Goal: Task Accomplishment & Management: Use online tool/utility

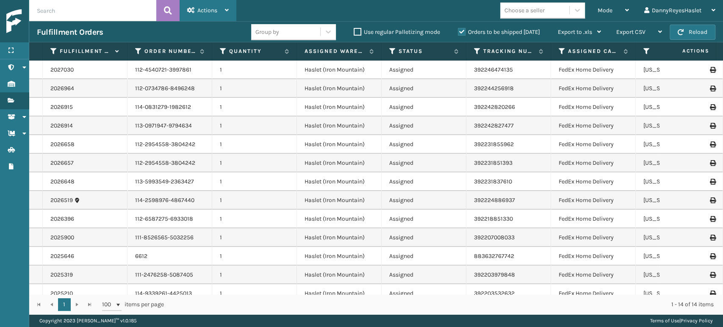
click at [212, 14] on span "Actions" at bounding box center [207, 10] width 20 height 7
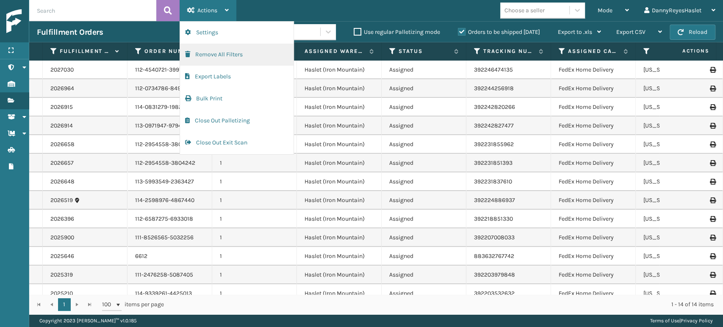
click at [237, 53] on button "Remove All Filters" at bounding box center [236, 55] width 113 height 22
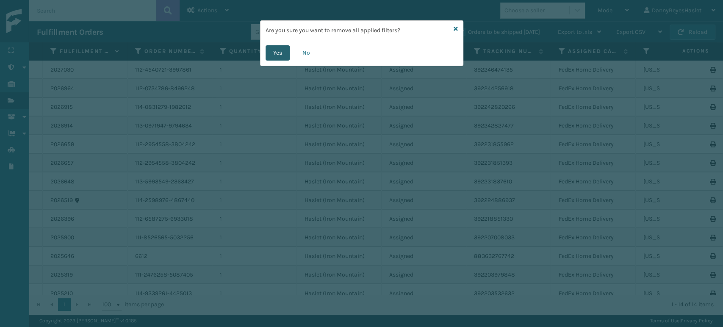
click at [274, 46] on button "Yes" at bounding box center [277, 52] width 24 height 15
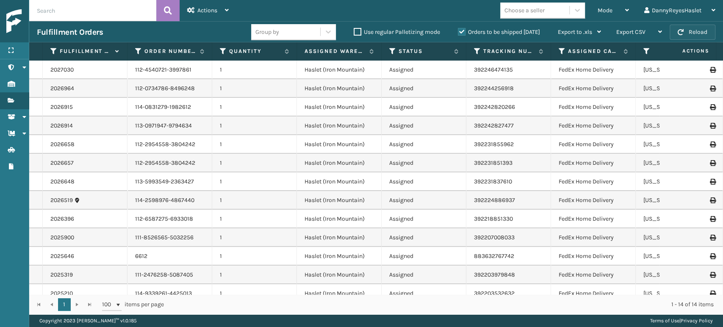
click at [685, 27] on button "Reload" at bounding box center [692, 32] width 46 height 15
click at [614, 18] on div "Mode" at bounding box center [612, 10] width 31 height 21
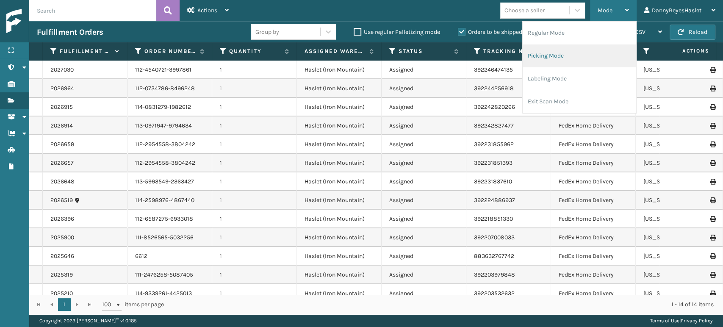
click at [570, 64] on li "Picking Mode" at bounding box center [578, 55] width 113 height 23
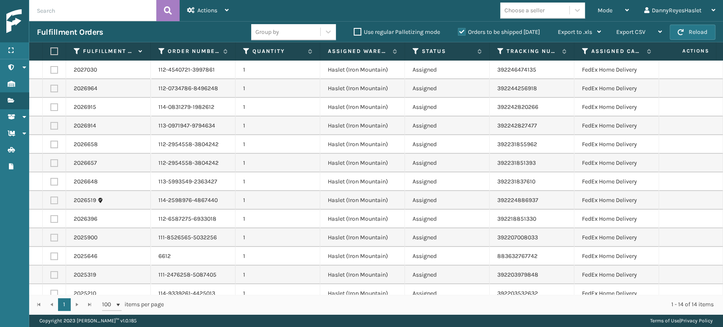
click at [53, 54] on label at bounding box center [52, 51] width 5 height 8
click at [51, 54] on input "checkbox" at bounding box center [50, 52] width 0 height 6
checkbox input "true"
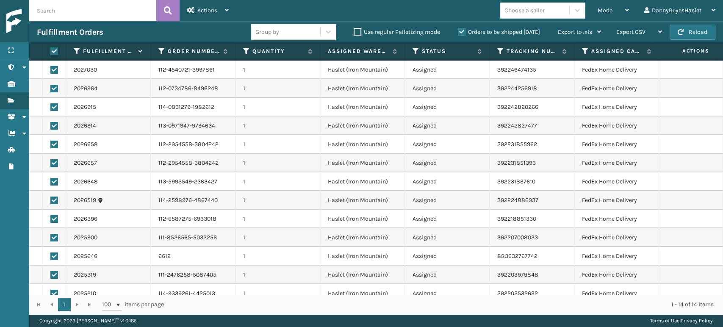
checkbox input "true"
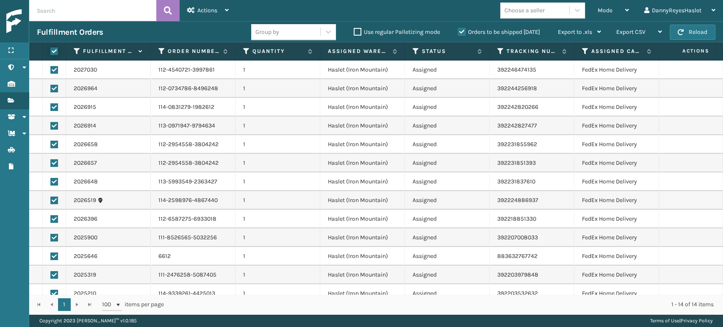
checkbox input "true"
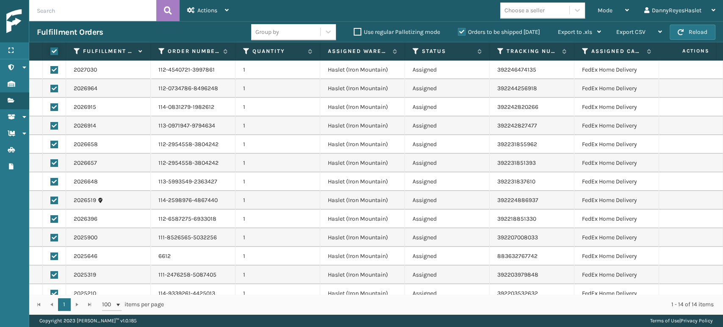
checkbox input "true"
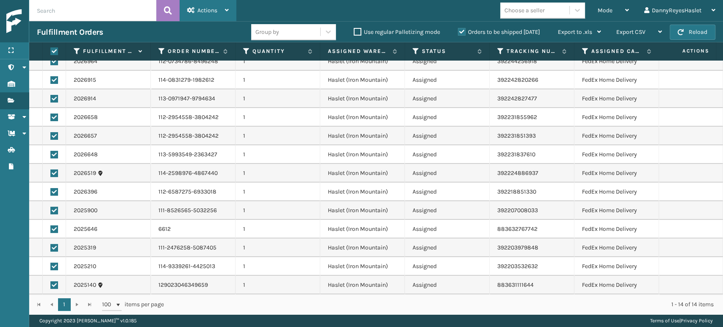
click at [225, 10] on icon at bounding box center [227, 10] width 4 height 6
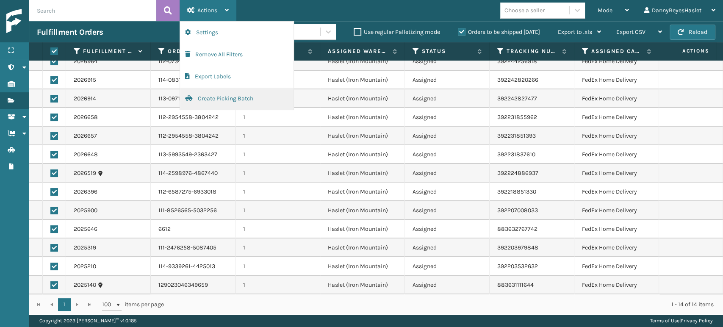
click at [215, 98] on button "Create Picking Batch" at bounding box center [236, 99] width 113 height 22
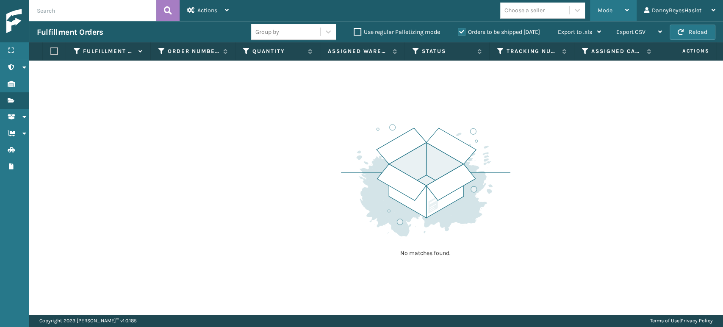
click at [610, 16] on div "Mode" at bounding box center [612, 10] width 31 height 21
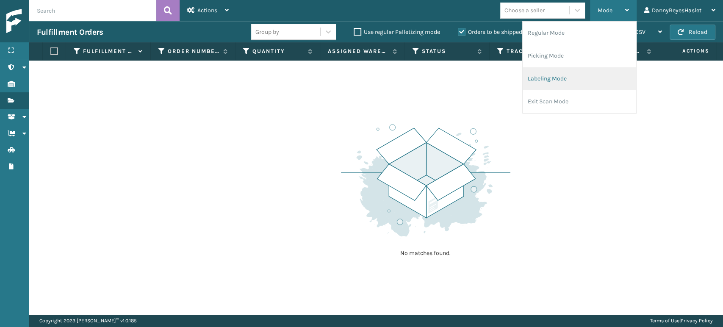
click at [565, 77] on li "Labeling Mode" at bounding box center [578, 78] width 113 height 23
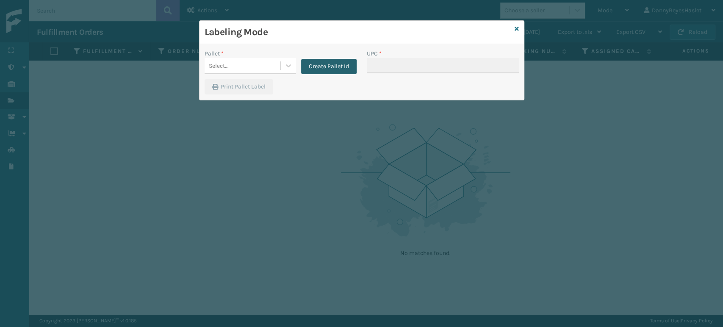
click at [342, 67] on button "Create Pallet Id" at bounding box center [328, 66] width 55 height 15
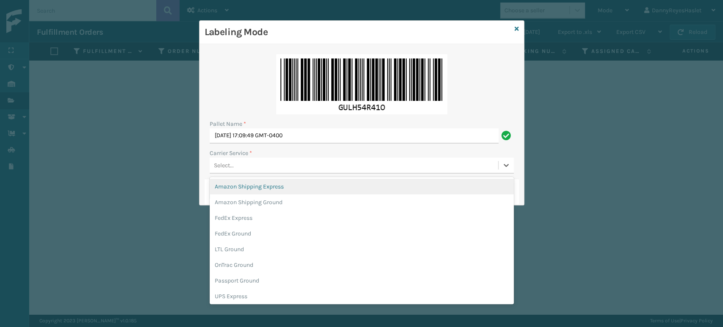
click at [352, 161] on div "Select..." at bounding box center [354, 165] width 288 height 14
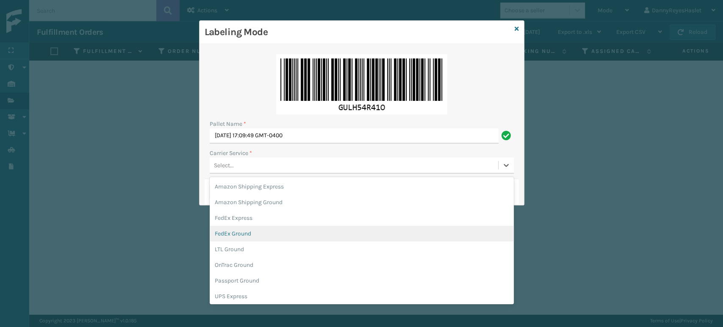
click at [319, 231] on div "FedEx Ground" at bounding box center [362, 234] width 304 height 16
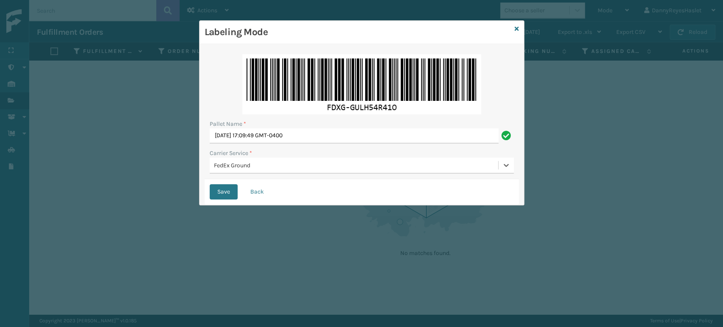
click at [210, 184] on button "Save" at bounding box center [224, 191] width 28 height 15
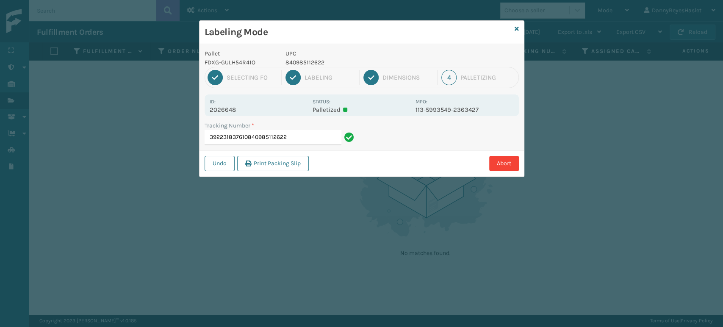
type input "392231837610840985112622"
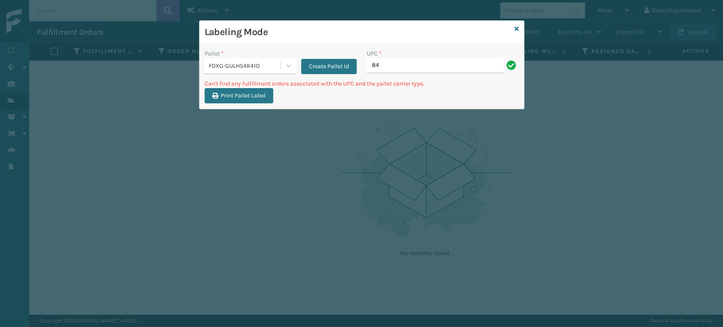
type input "8"
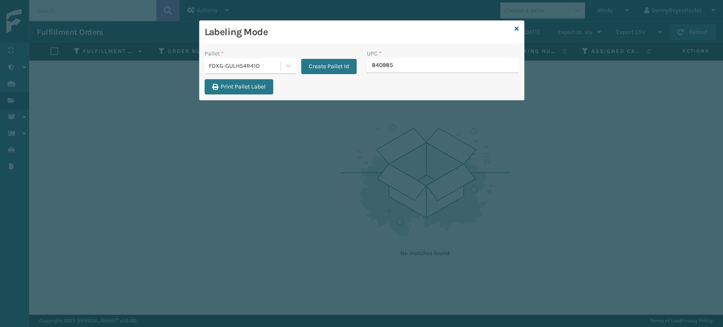
type input "8409851"
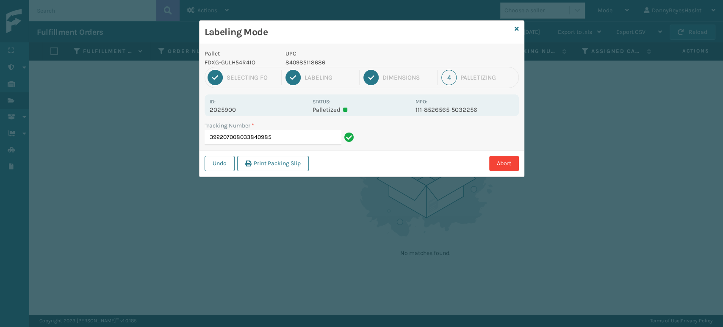
type input "3922070080338409851"
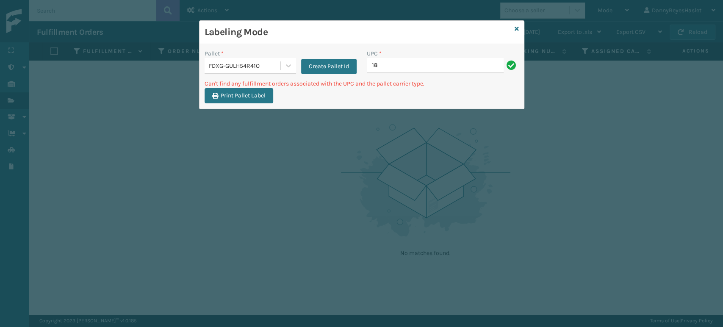
type input "1"
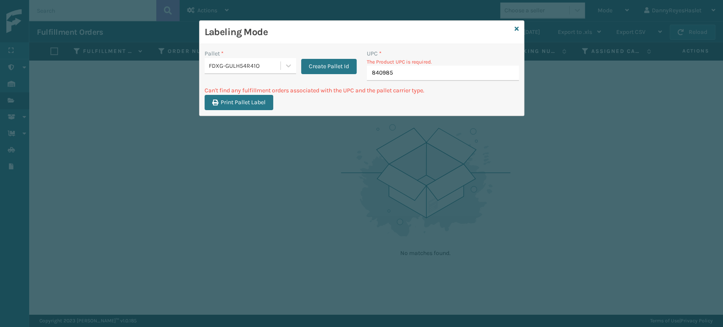
type input "8409851"
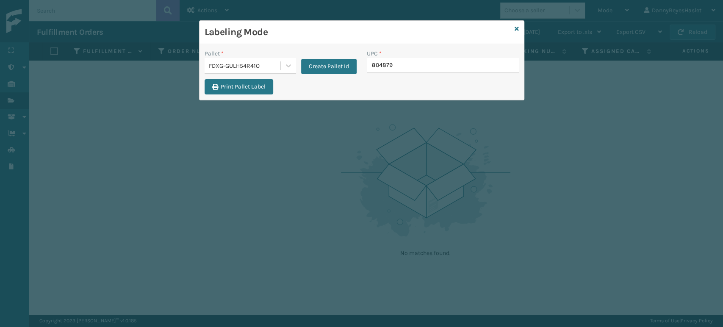
type input "8048794"
click at [515, 27] on icon at bounding box center [516, 29] width 4 height 6
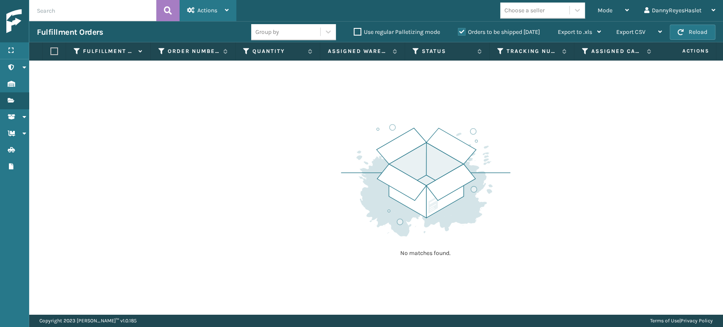
click at [185, 19] on div "Actions Settings Remove All Filters Export Labels Create Picking Batch" at bounding box center [208, 10] width 57 height 21
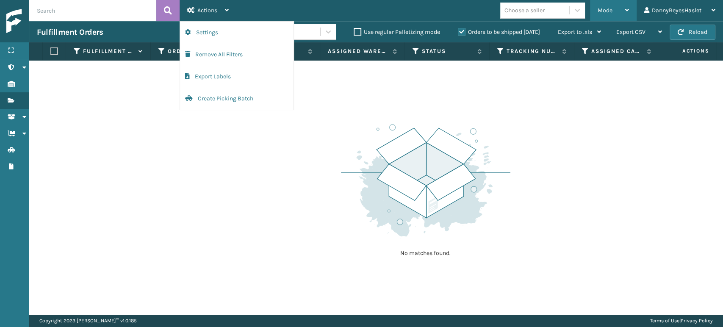
click at [608, 17] on div "Mode" at bounding box center [612, 10] width 31 height 21
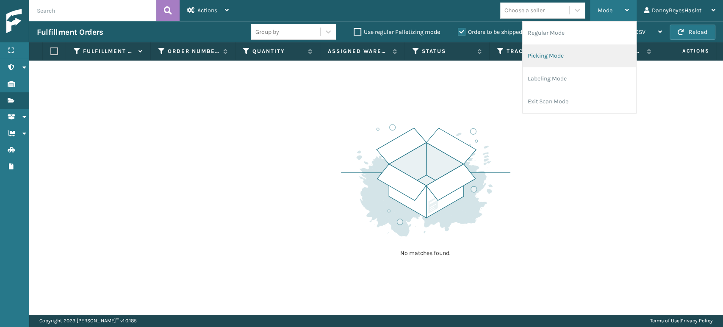
click at [581, 63] on li "Picking Mode" at bounding box center [578, 55] width 113 height 23
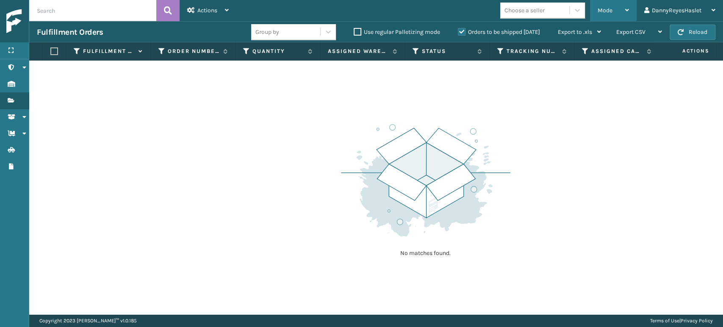
click at [581, 63] on td "No matches found." at bounding box center [460, 66] width 862 height 10
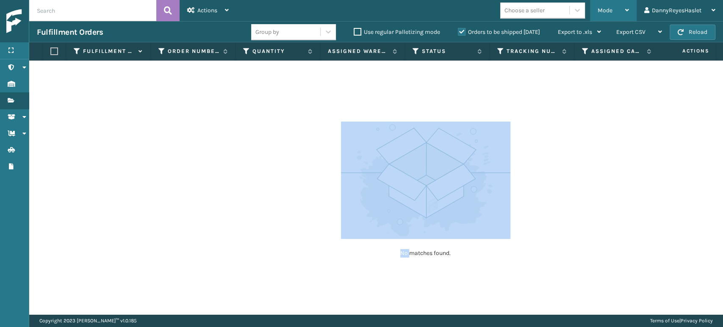
click at [581, 63] on td "No matches found." at bounding box center [460, 66] width 862 height 10
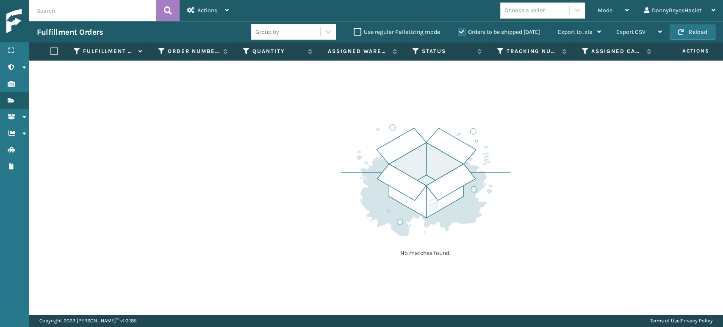
click at [535, 131] on div "No matches found." at bounding box center [376, 188] width 694 height 254
click at [606, 14] on div "Mode" at bounding box center [612, 10] width 31 height 21
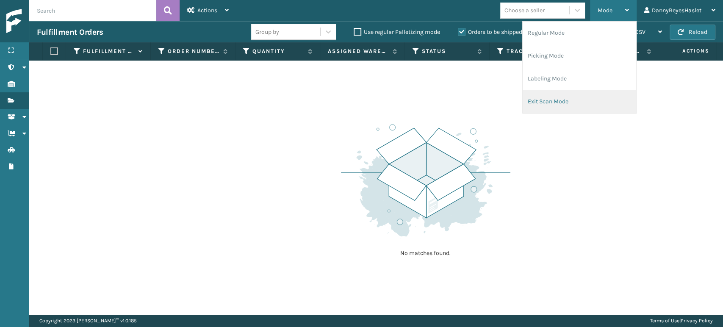
click at [587, 98] on li "Exit Scan Mode" at bounding box center [578, 101] width 113 height 23
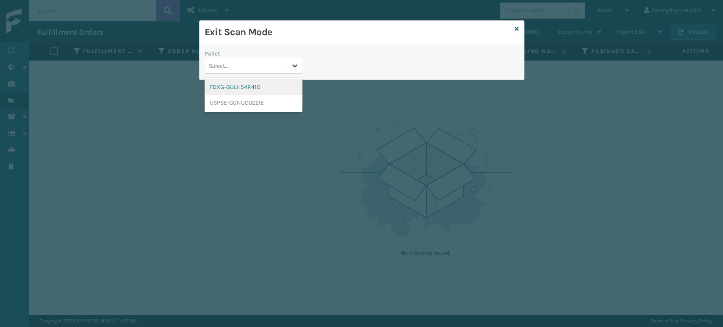
click at [298, 63] on icon at bounding box center [294, 65] width 8 height 8
click at [279, 104] on div "USPSE-GGNUD022IE" at bounding box center [254, 103] width 98 height 16
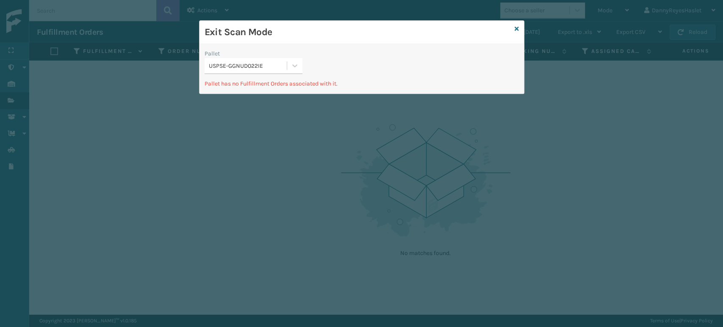
click at [520, 32] on div "Exit Scan Mode" at bounding box center [361, 32] width 324 height 23
click at [514, 27] on icon at bounding box center [516, 29] width 4 height 6
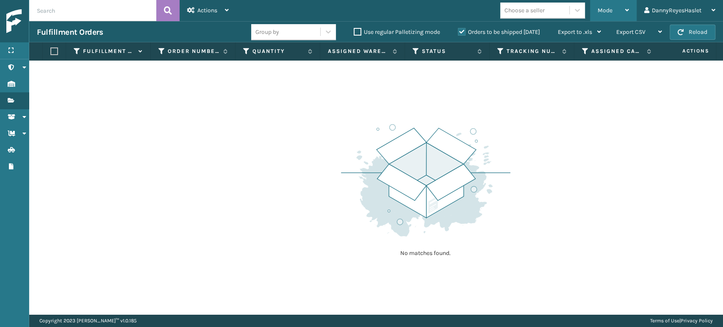
click at [606, 8] on span "Mode" at bounding box center [604, 10] width 15 height 7
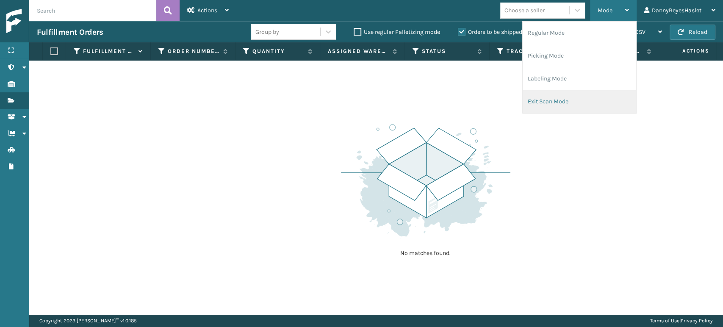
drag, startPoint x: 556, startPoint y: 104, endPoint x: 534, endPoint y: 104, distance: 21.6
click at [534, 104] on li "Exit Scan Mode" at bounding box center [578, 101] width 113 height 23
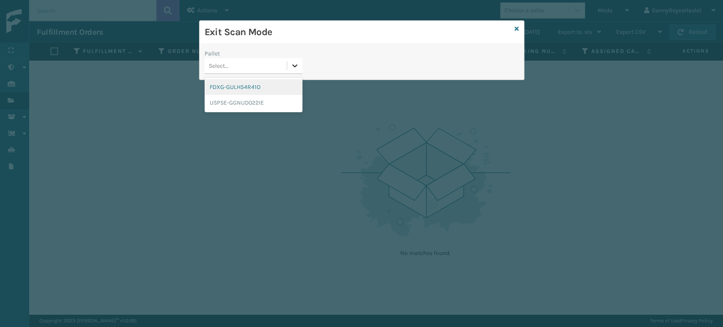
click at [298, 62] on icon at bounding box center [294, 65] width 8 height 8
click at [268, 87] on div "FDXG-GULH54R41O" at bounding box center [254, 87] width 98 height 16
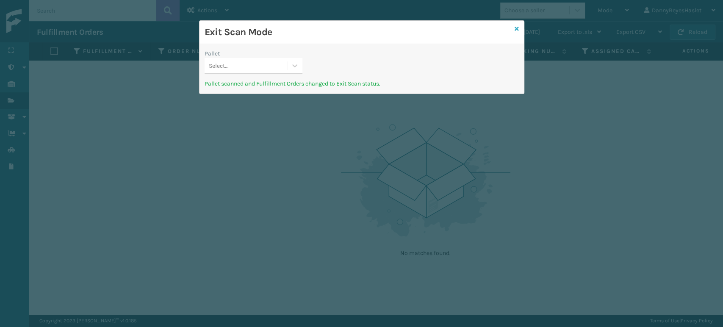
click at [517, 29] on icon at bounding box center [516, 29] width 4 height 6
